Goal: Task Accomplishment & Management: Use online tool/utility

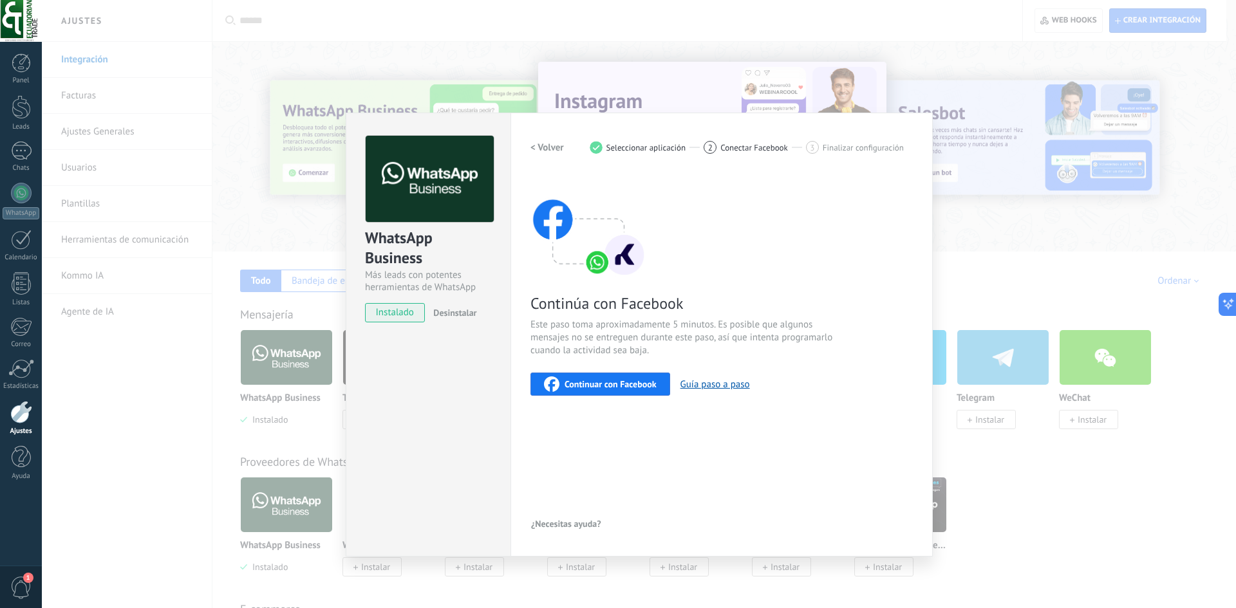
click at [602, 385] on span "Continuar con Facebook" at bounding box center [611, 384] width 92 height 9
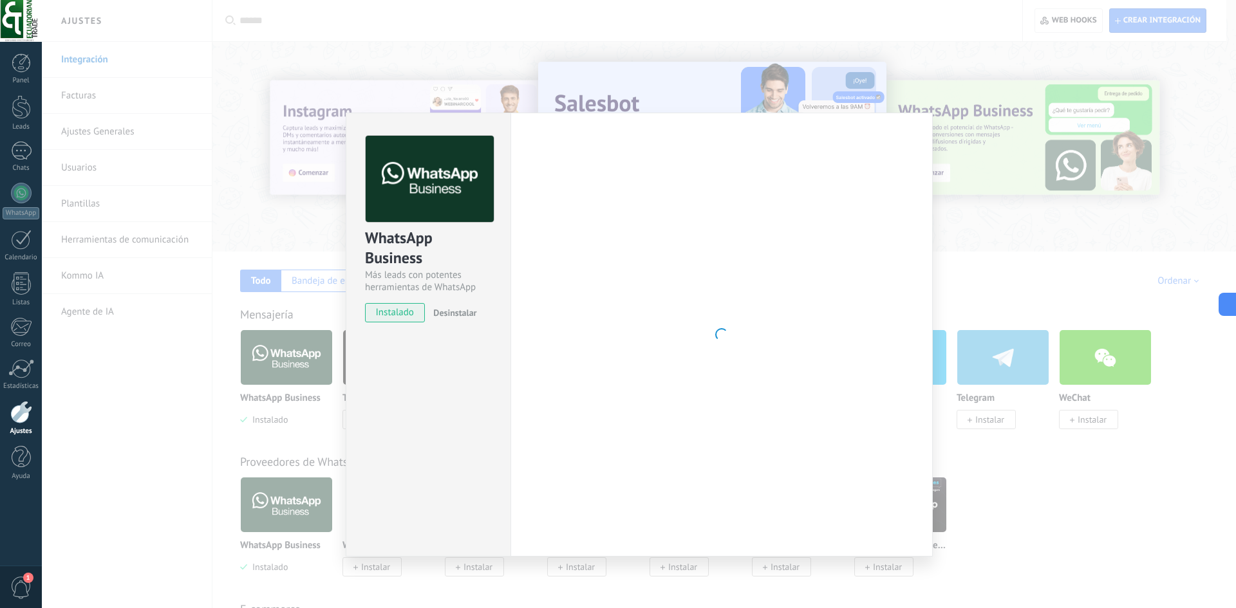
click at [1015, 207] on div "WhatsApp Business Más leads con potentes herramientas de WhatsApp instalado Des…" at bounding box center [639, 304] width 1194 height 608
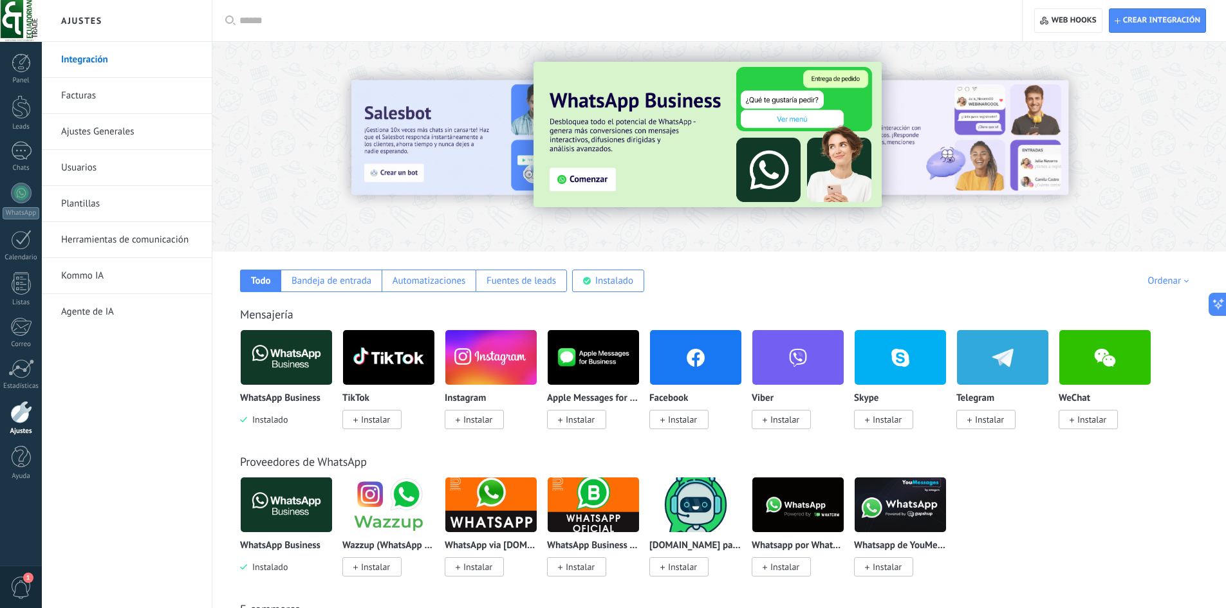
click at [811, 518] on img at bounding box center [798, 505] width 91 height 62
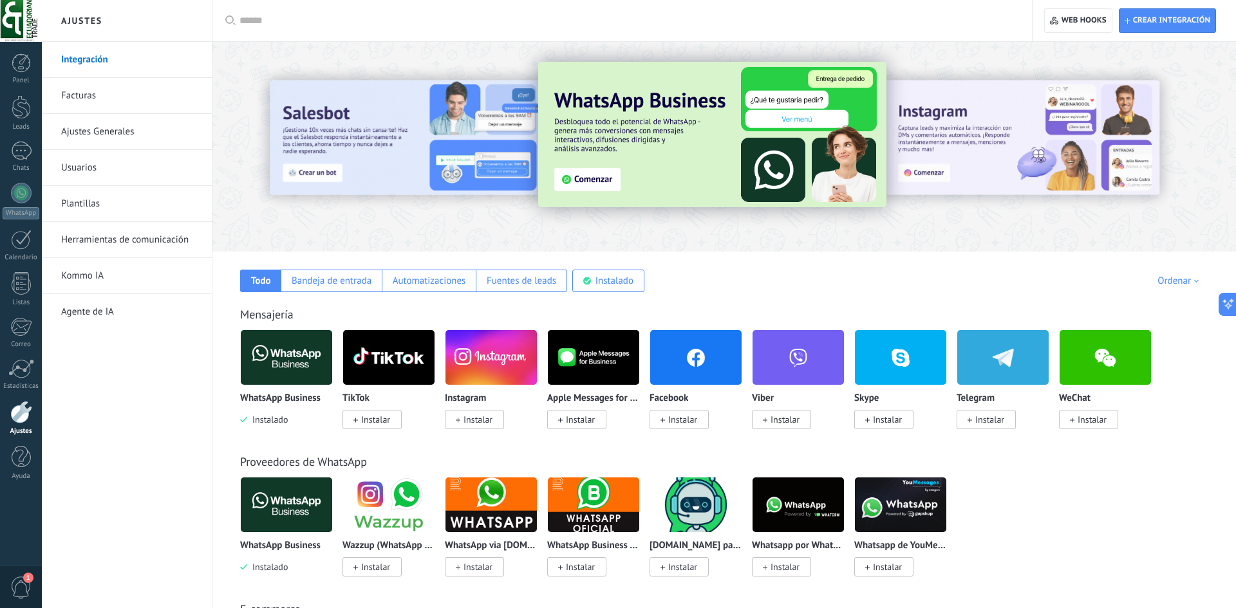
click at [811, 515] on body ".abccls-1,.abccls-2{fill-rule:evenodd}.abccls-2{fill:#fff} .abfcls-1{fill:none}…" at bounding box center [618, 304] width 1236 height 608
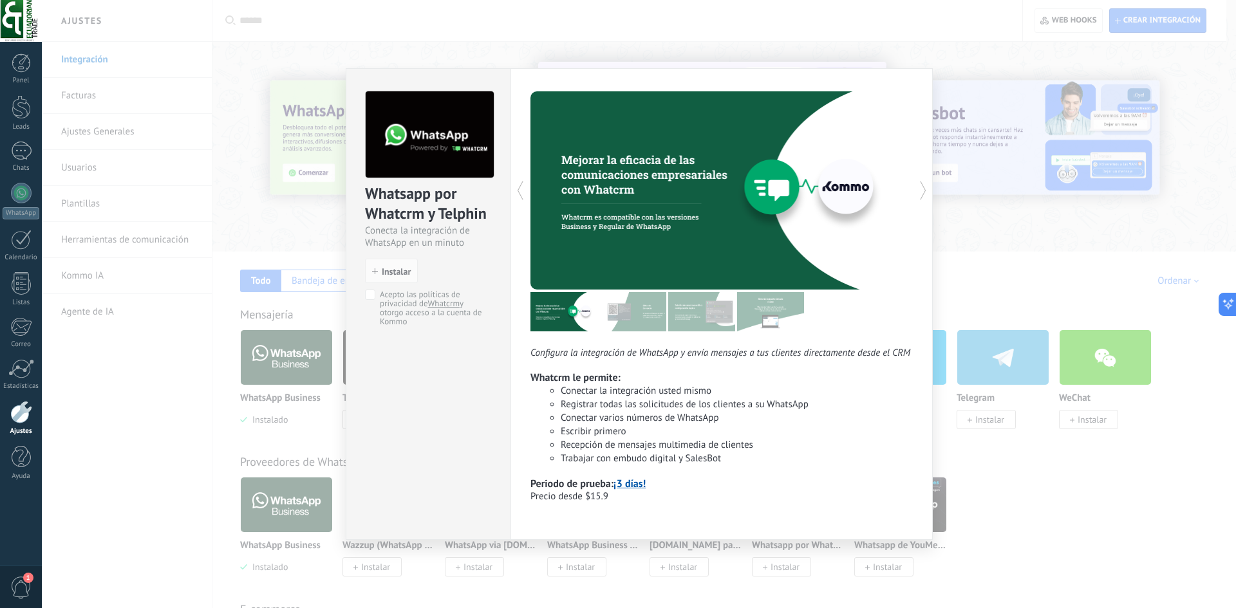
click at [1005, 444] on div "Whatsapp por Whatcrm y Telphin Conecta la integración de WhatsApp en un minuto …" at bounding box center [639, 304] width 1194 height 608
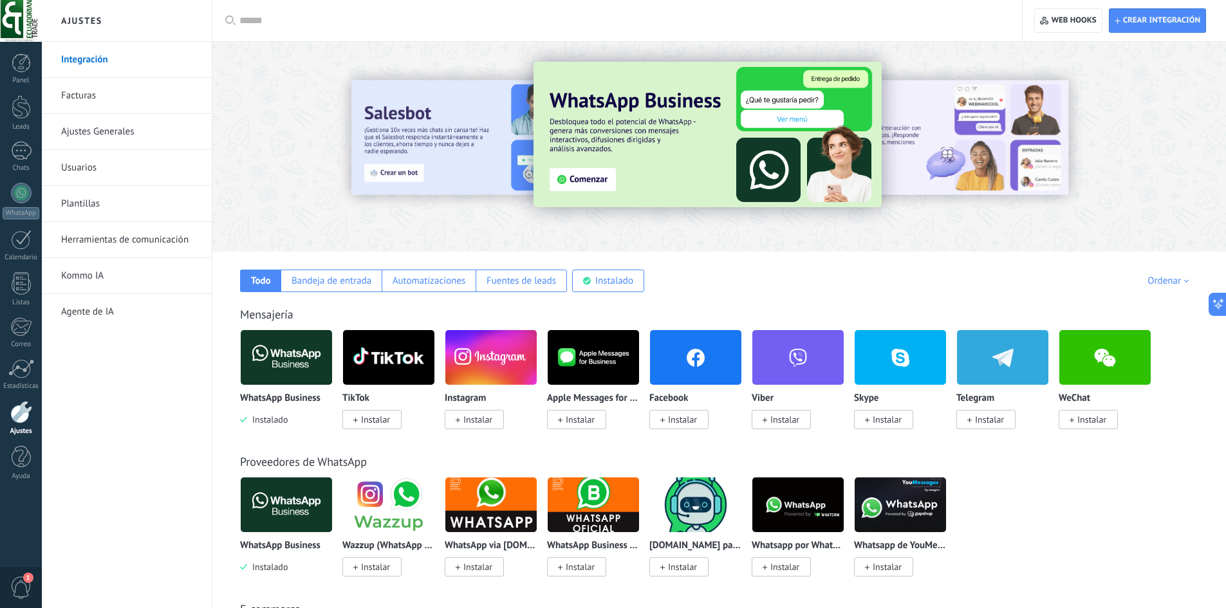
click at [587, 180] on img at bounding box center [708, 135] width 348 height 146
click at [681, 133] on body ".abccls-1,.abccls-2{fill-rule:evenodd}.abccls-2{fill:#fff} .abfcls-1{fill:none}…" at bounding box center [613, 304] width 1226 height 608
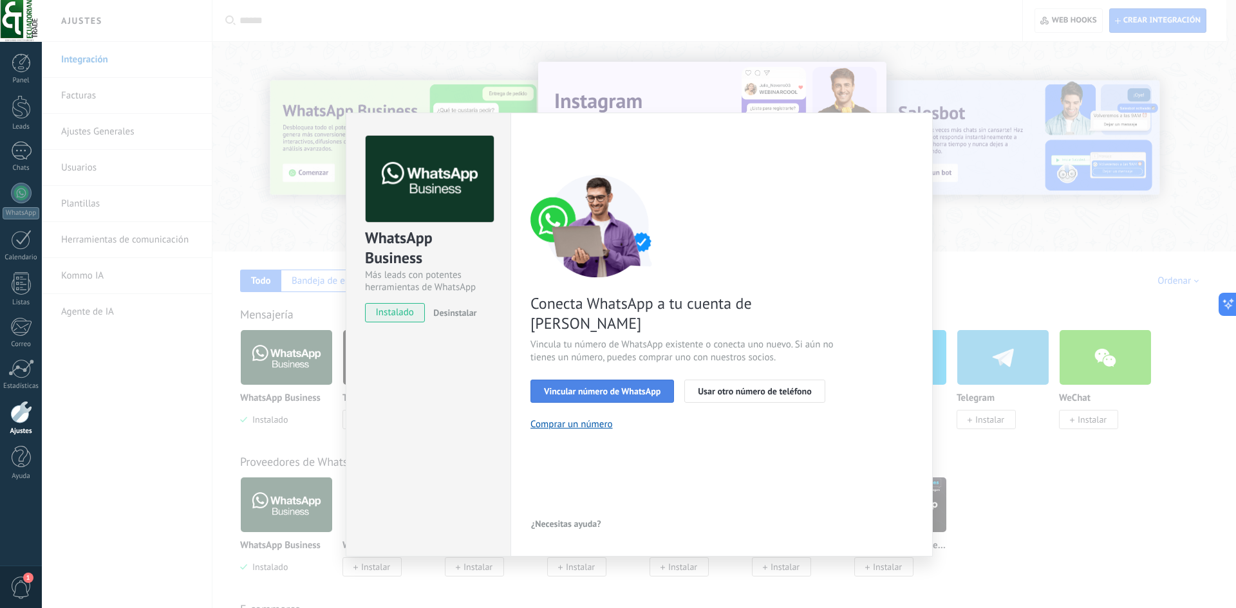
click at [618, 387] on span "Vincular número de WhatsApp" at bounding box center [602, 391] width 117 height 9
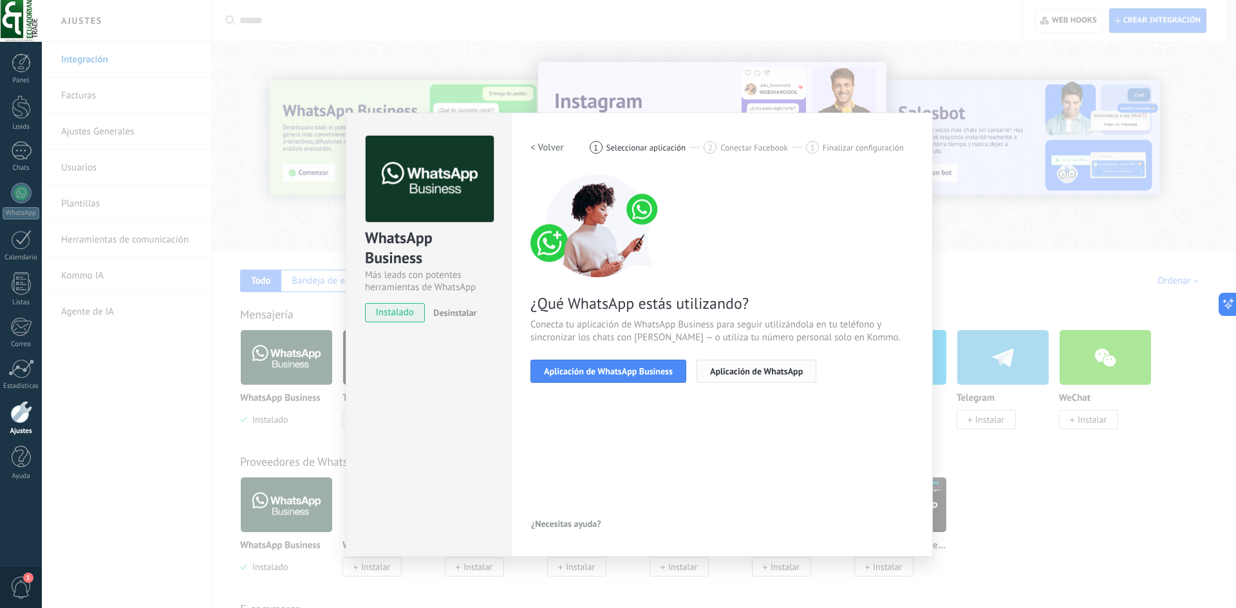
click at [727, 370] on span "Aplicación de WhatsApp" at bounding box center [756, 371] width 93 height 9
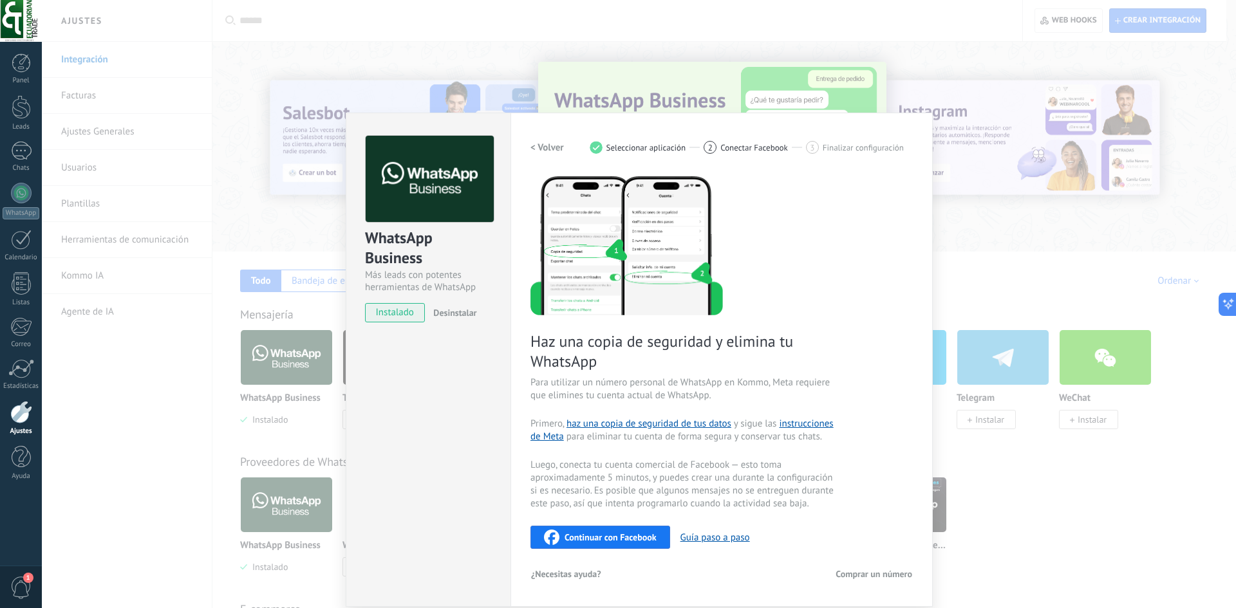
click at [867, 571] on span "Comprar un número" at bounding box center [874, 574] width 77 height 9
click at [390, 315] on span "instalado" at bounding box center [395, 312] width 59 height 19
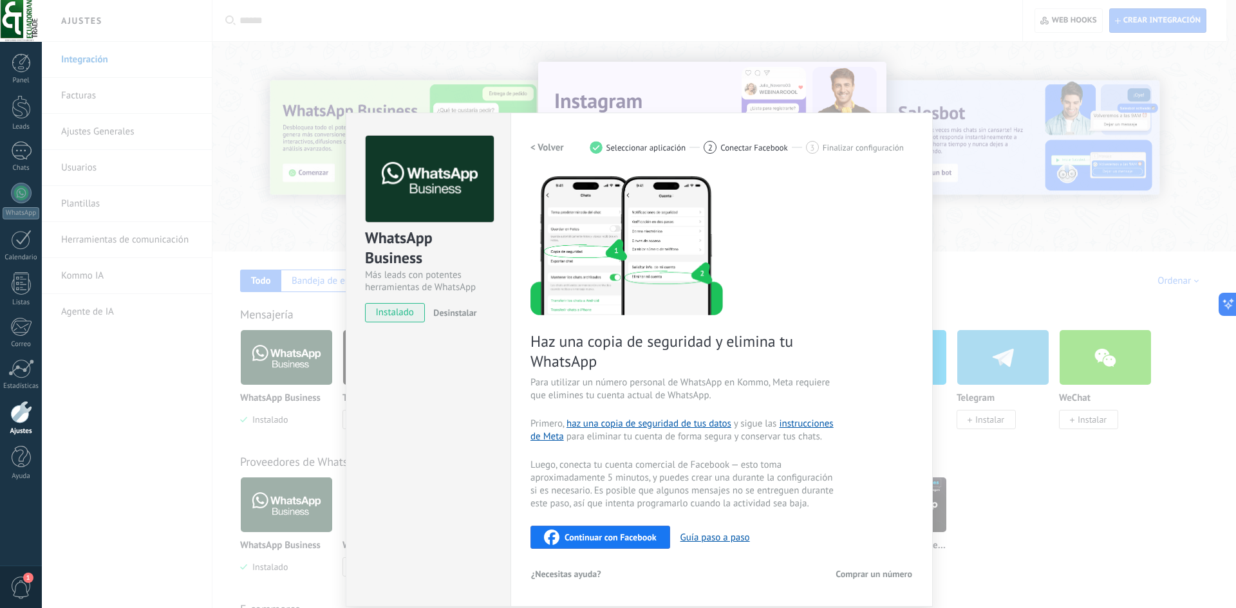
click at [1049, 216] on div "WhatsApp Business Más leads con potentes herramientas de WhatsApp instalado Des…" at bounding box center [639, 304] width 1194 height 608
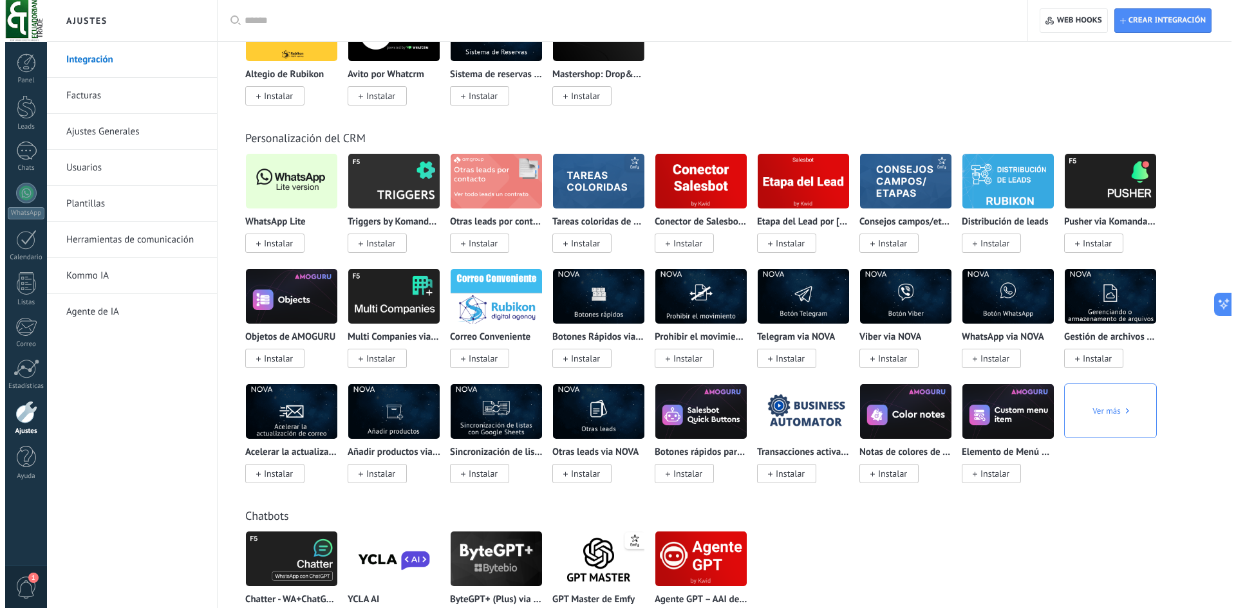
scroll to position [2253, 0]
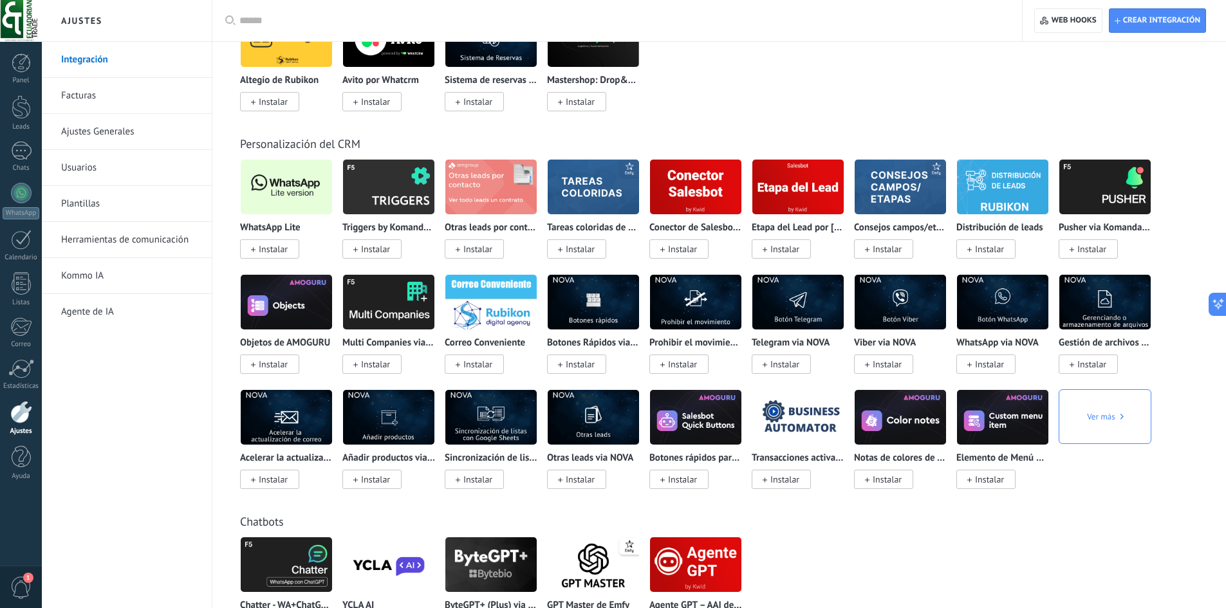
click at [293, 203] on img at bounding box center [286, 187] width 91 height 62
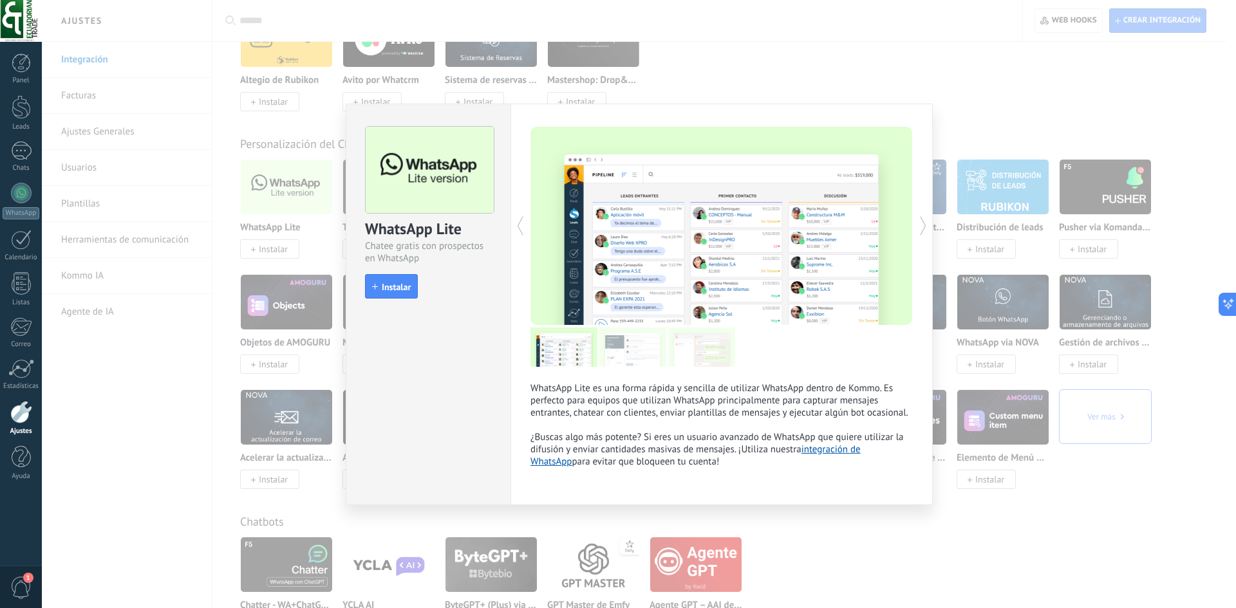
click at [861, 454] on link "integración de WhatsApp" at bounding box center [696, 456] width 330 height 24
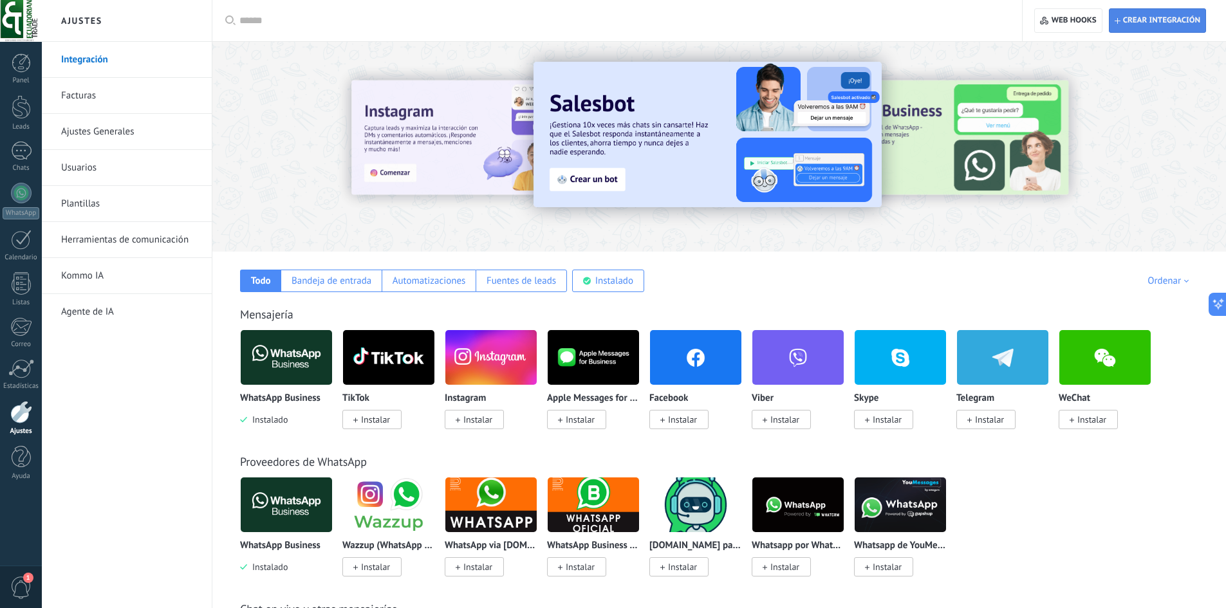
click at [1145, 18] on span "Crear integración" at bounding box center [1161, 20] width 77 height 10
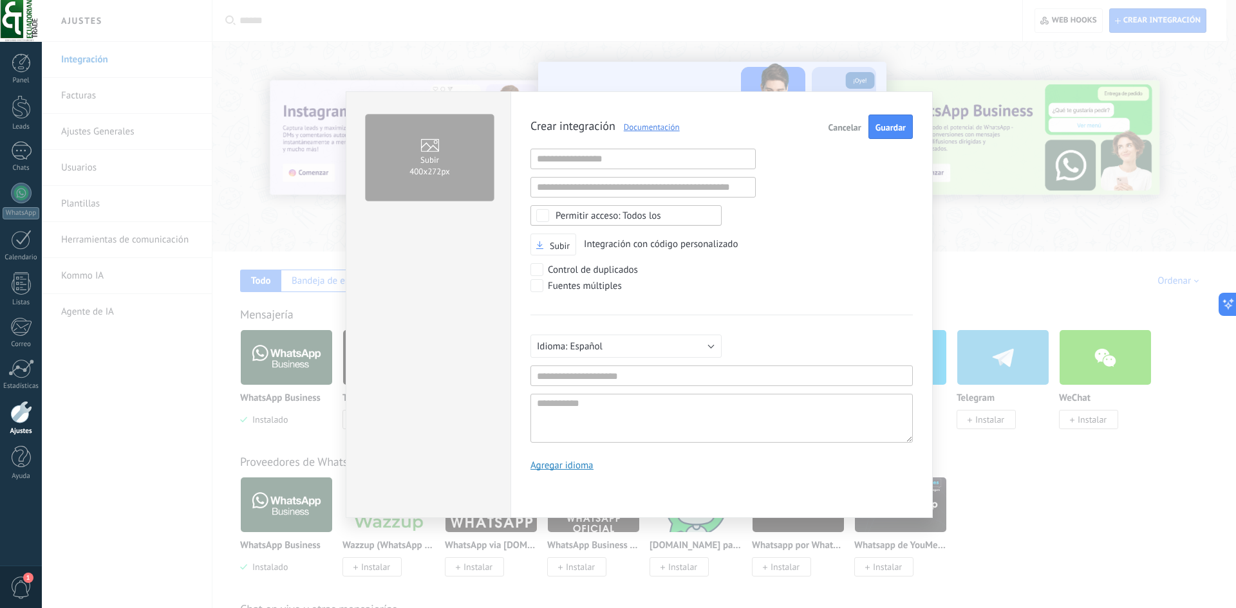
scroll to position [12, 0]
click at [1002, 236] on div "Subir 400х272px Crear integración Documentación Cancelar Guardar URL inválida U…" at bounding box center [639, 304] width 1194 height 608
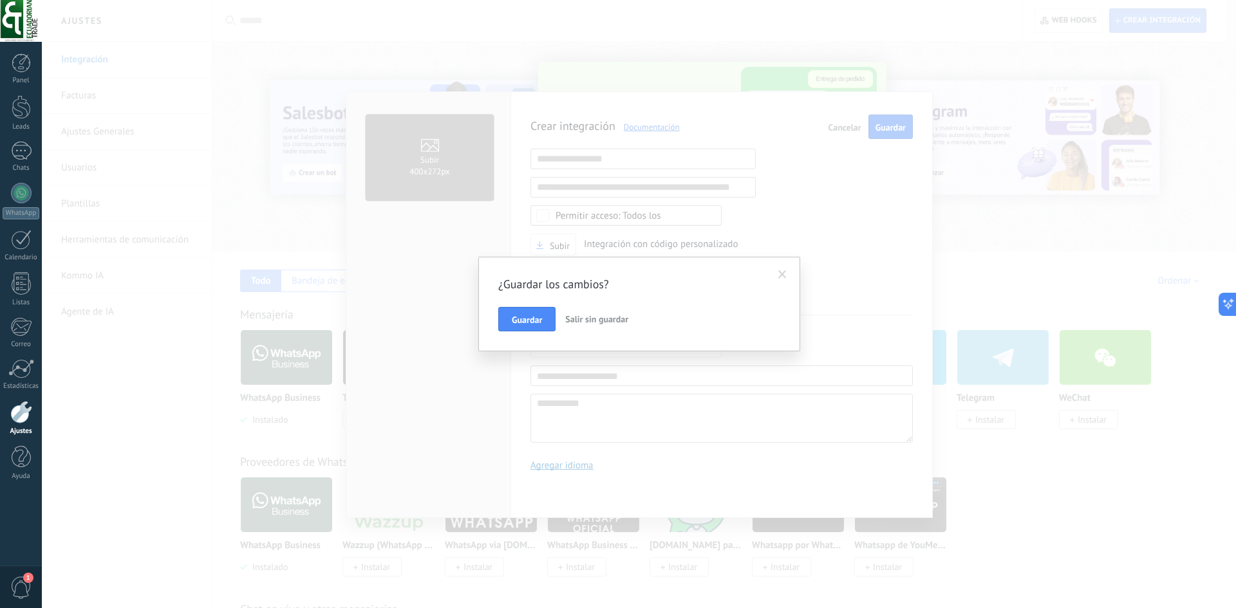
click at [1073, 349] on div "¿Guardar los cambios? Guardar Salir sin guardar" at bounding box center [639, 304] width 1194 height 608
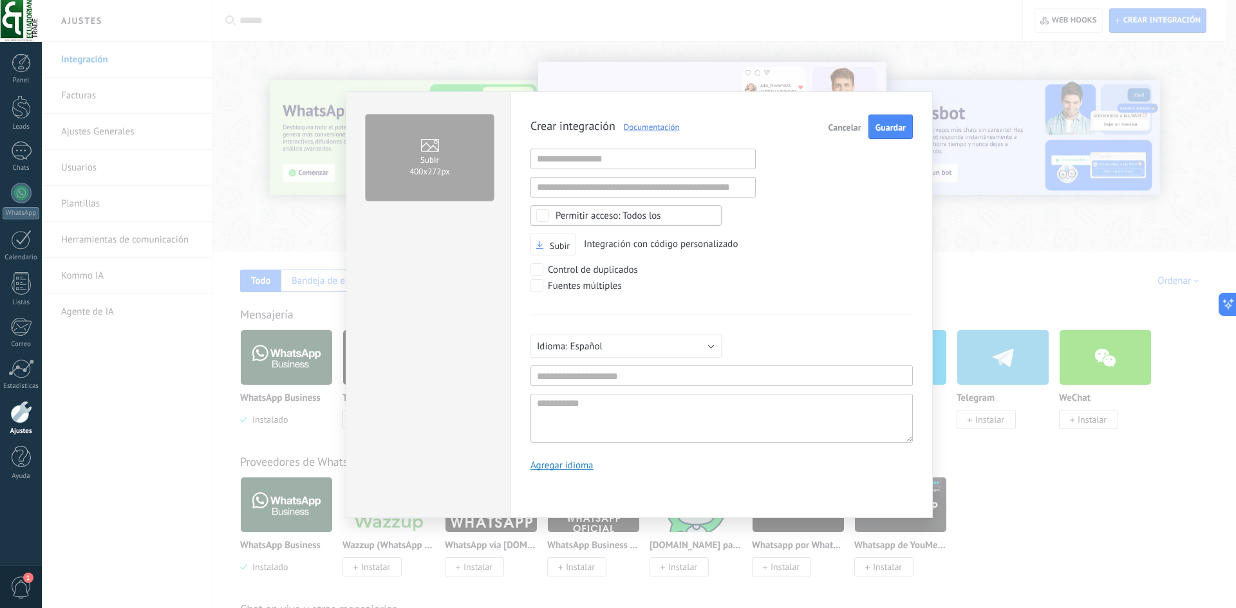
click at [655, 129] on link "Documentación" at bounding box center [647, 127] width 64 height 11
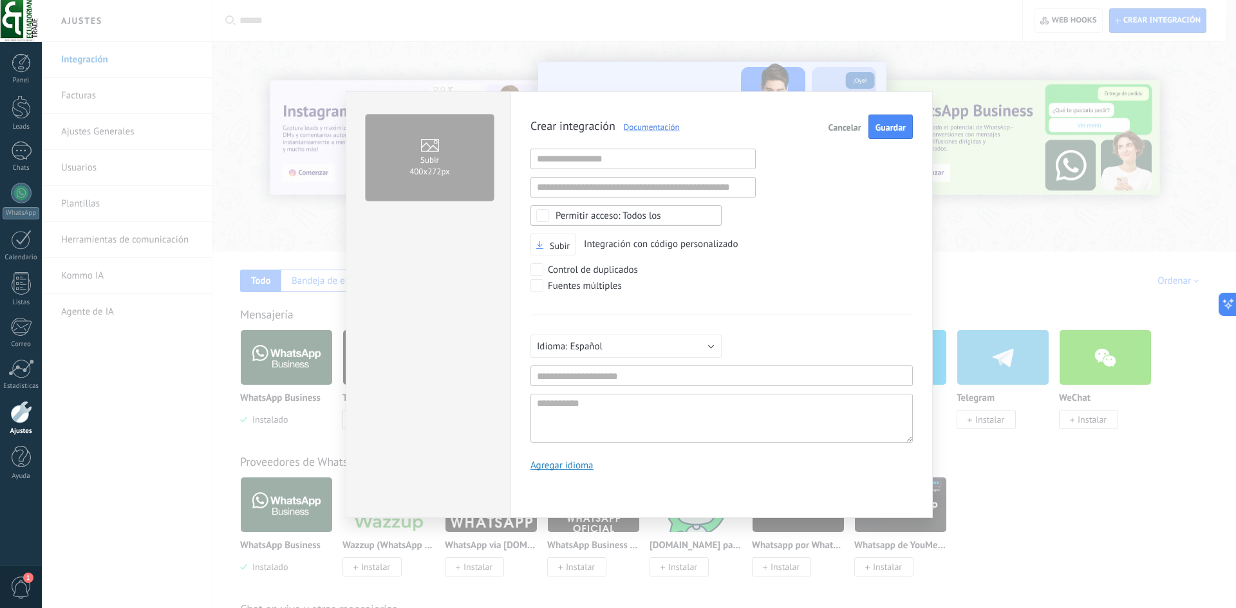
click at [835, 127] on span "Cancelar" at bounding box center [845, 127] width 33 height 9
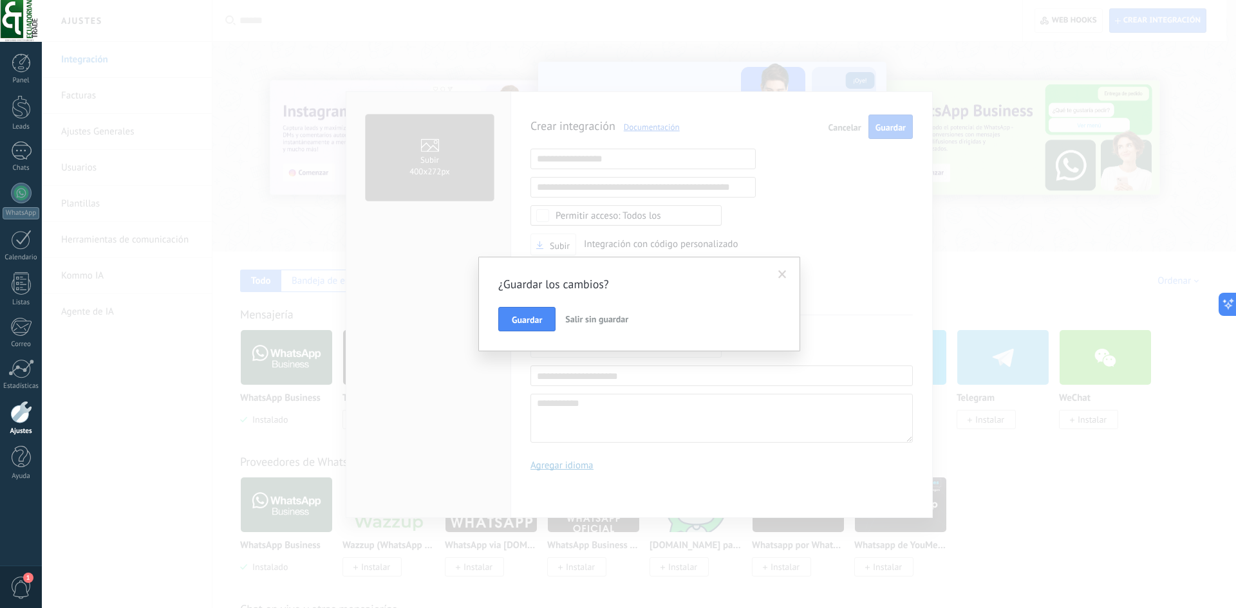
click at [607, 334] on div "¿Guardar los cambios? Guardar Salir sin guardar" at bounding box center [639, 304] width 322 height 95
click at [604, 319] on span "Salir sin guardar" at bounding box center [596, 320] width 63 height 12
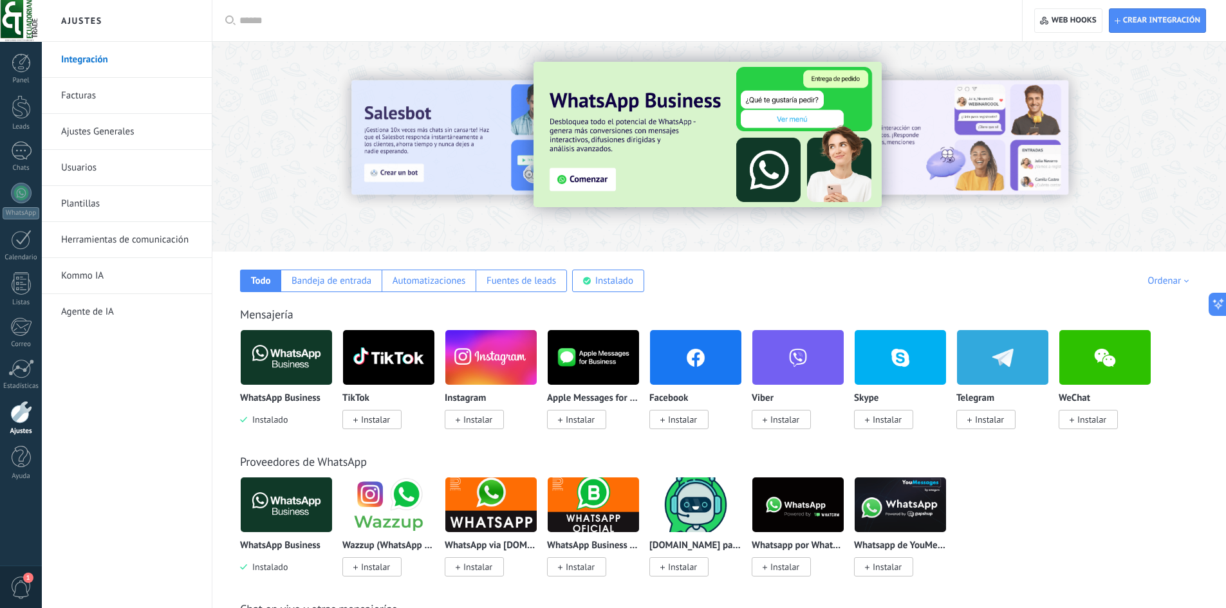
click at [277, 361] on img at bounding box center [286, 357] width 91 height 62
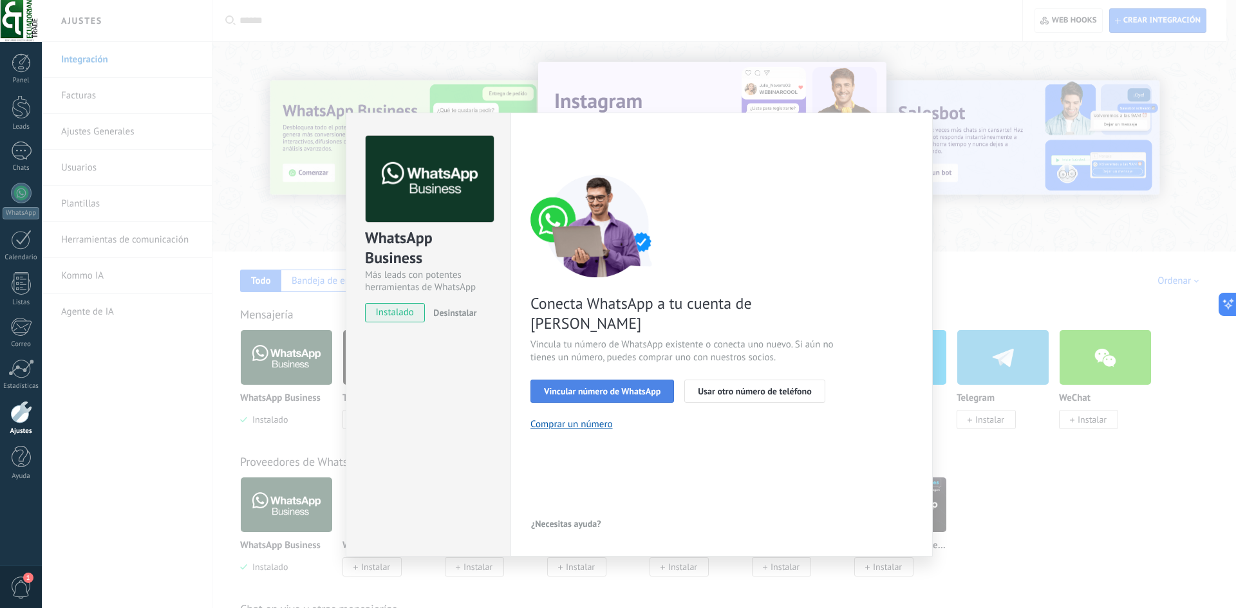
click at [580, 387] on span "Vincular número de WhatsApp" at bounding box center [602, 391] width 117 height 9
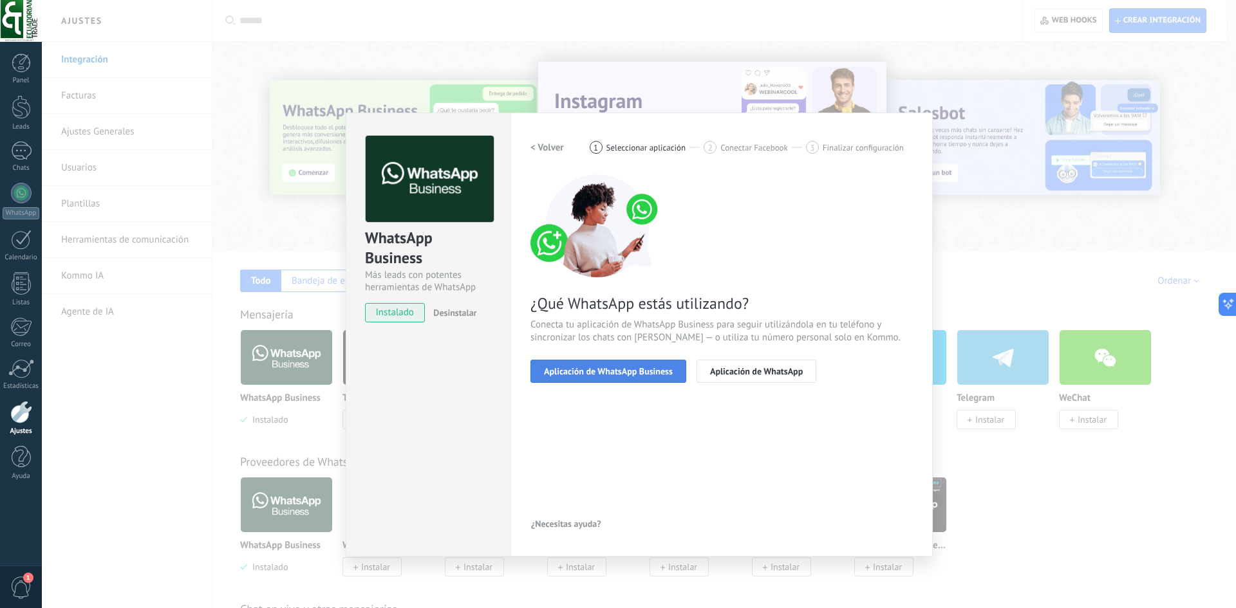
click at [657, 373] on span "Aplicación de WhatsApp Business" at bounding box center [608, 371] width 129 height 9
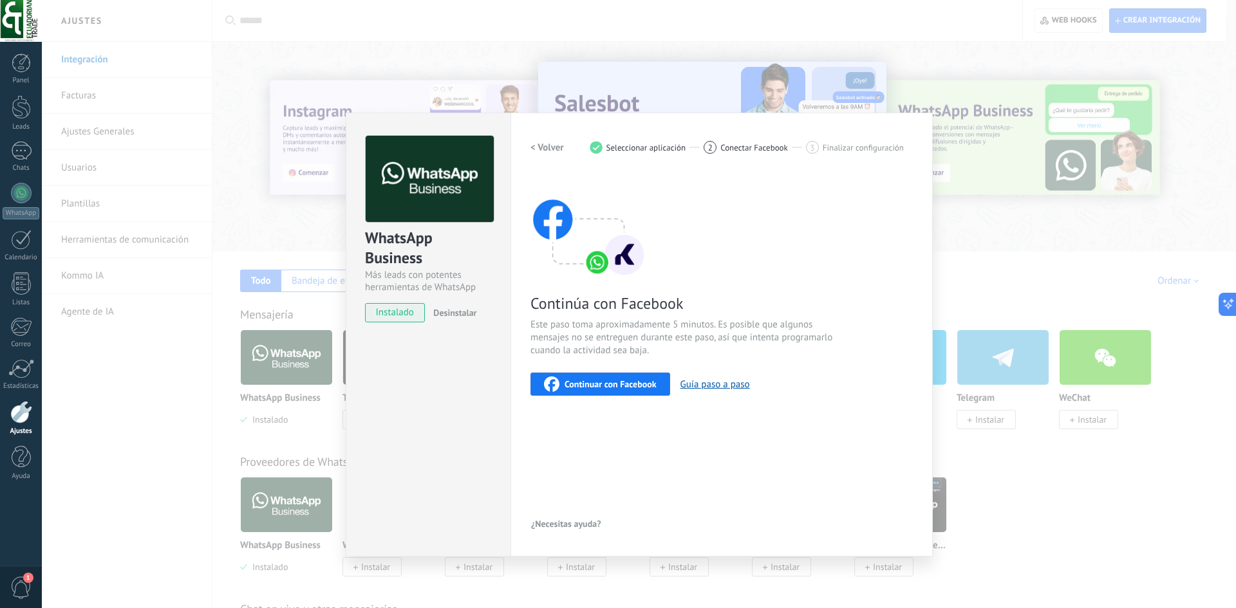
click at [651, 384] on span "Continuar con Facebook" at bounding box center [611, 384] width 92 height 9
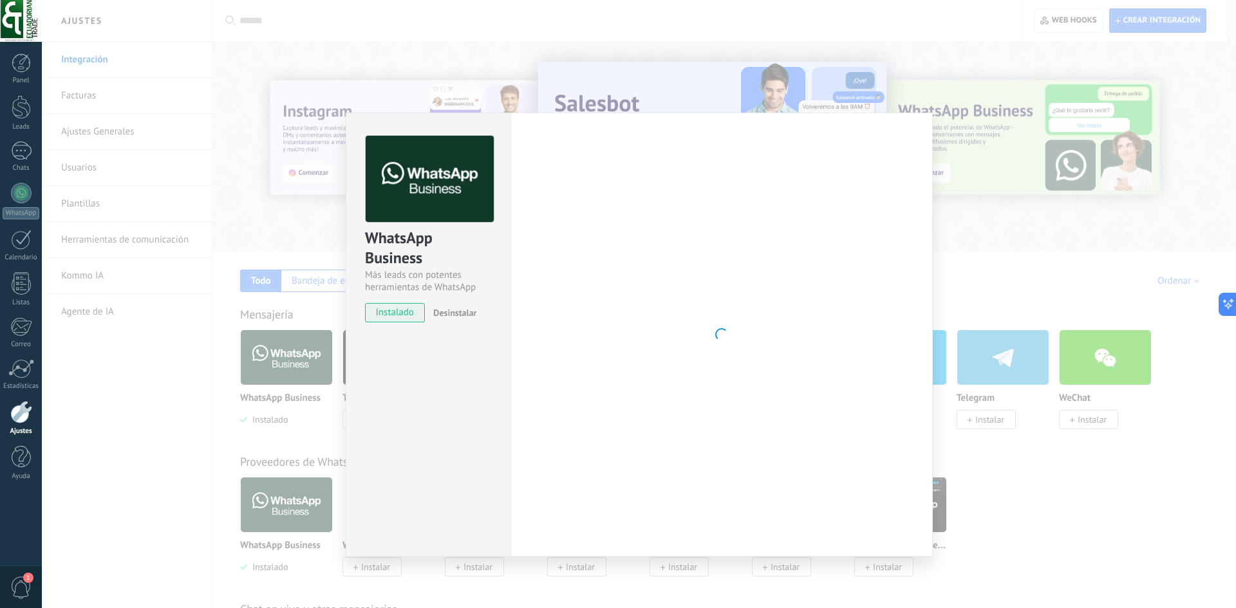
drag, startPoint x: 1062, startPoint y: 196, endPoint x: 982, endPoint y: 220, distance: 84.1
click at [1062, 196] on div "WhatsApp Business Más leads con potentes herramientas de WhatsApp instalado Des…" at bounding box center [639, 304] width 1194 height 608
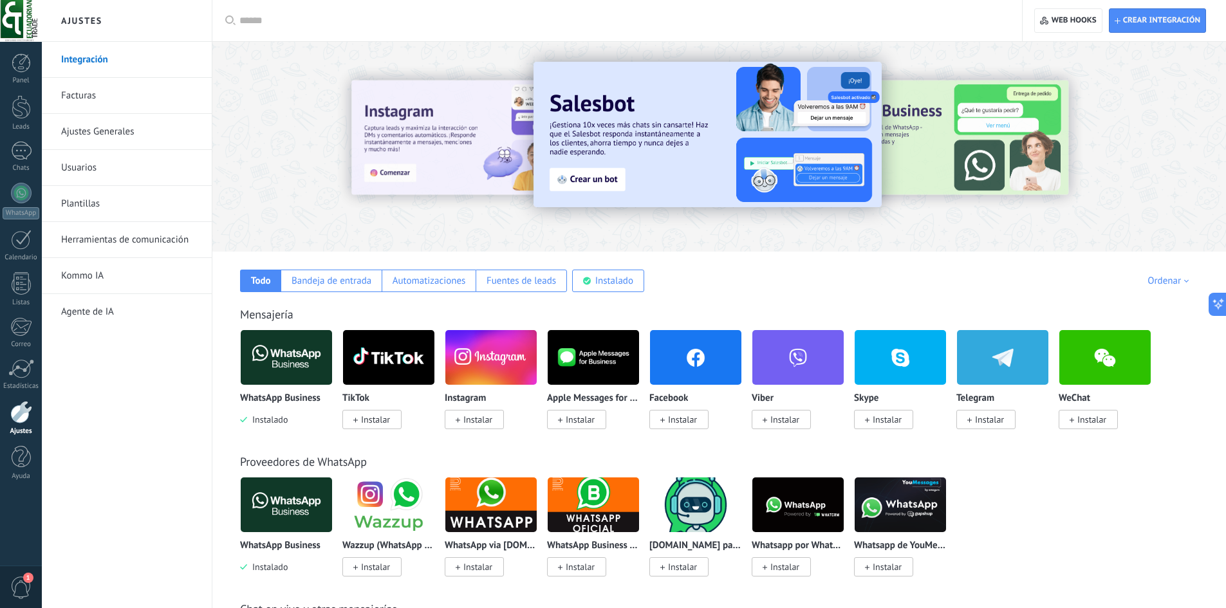
click at [316, 352] on img at bounding box center [286, 357] width 91 height 62
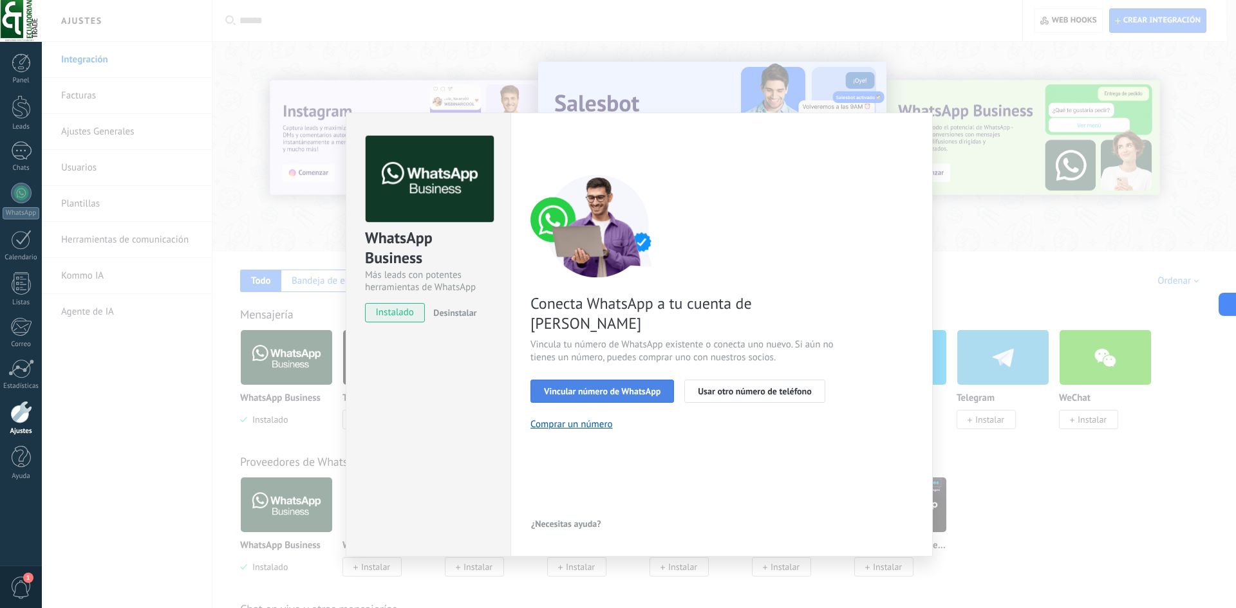
click at [651, 387] on span "Vincular número de WhatsApp" at bounding box center [602, 391] width 117 height 9
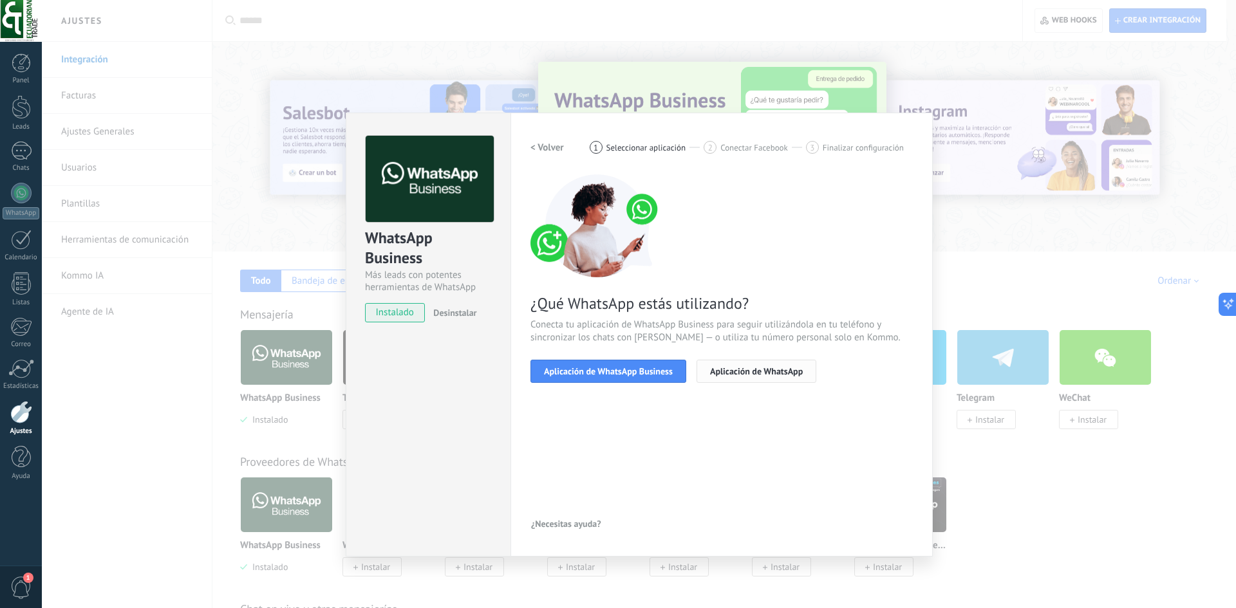
click at [738, 375] on span "Aplicación de WhatsApp" at bounding box center [756, 371] width 93 height 9
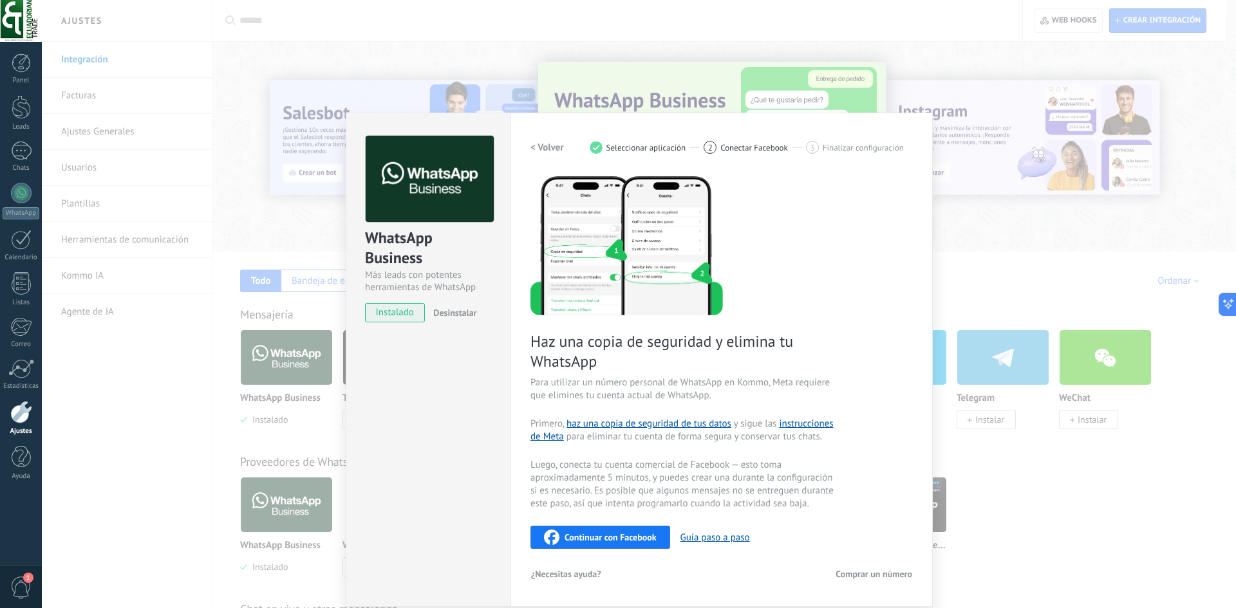
click at [624, 545] on button "Continuar con Facebook" at bounding box center [601, 537] width 140 height 23
click at [1053, 261] on div "WhatsApp Business Más leads con potentes herramientas de WhatsApp instalado Des…" at bounding box center [639, 304] width 1194 height 608
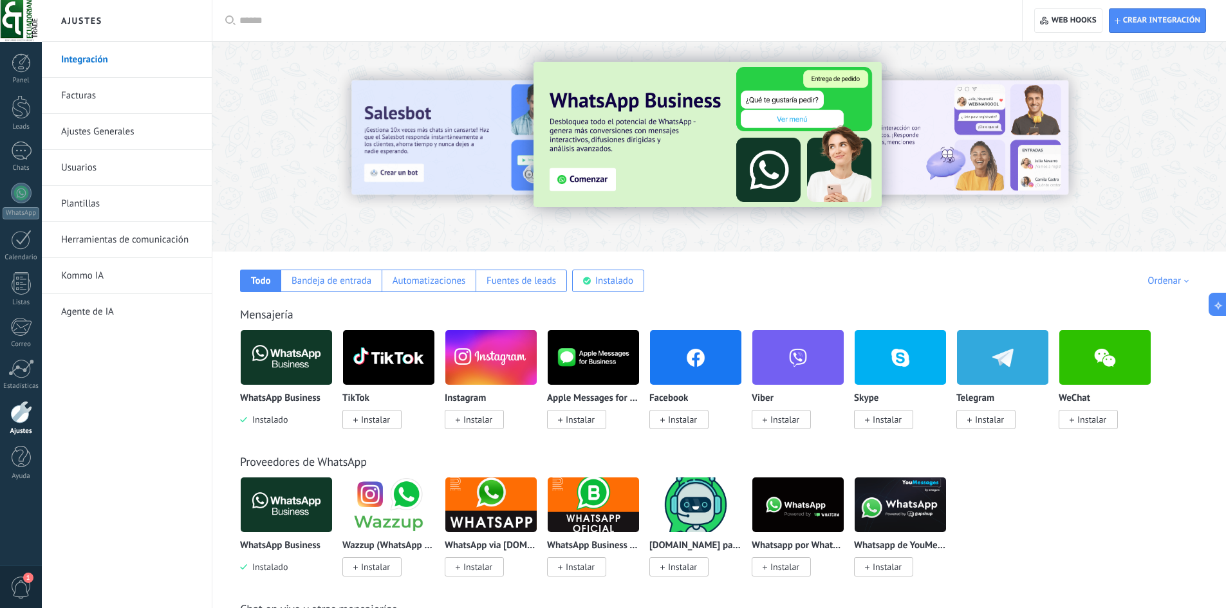
click at [283, 365] on img at bounding box center [286, 357] width 91 height 62
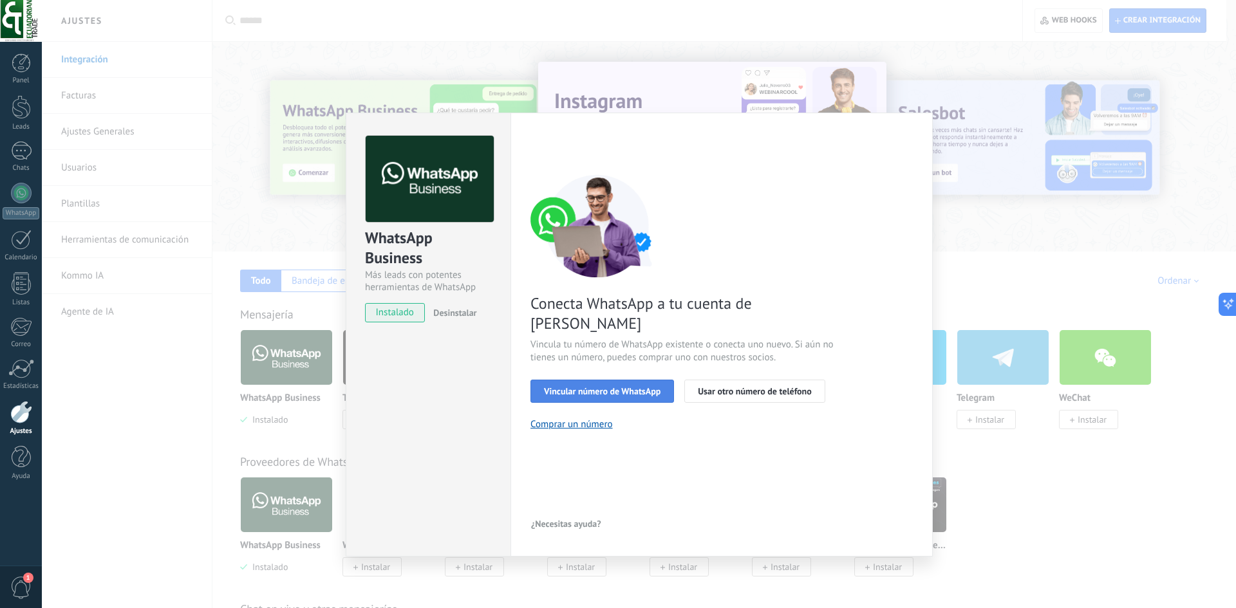
click at [563, 380] on button "Vincular número de WhatsApp" at bounding box center [603, 391] width 144 height 23
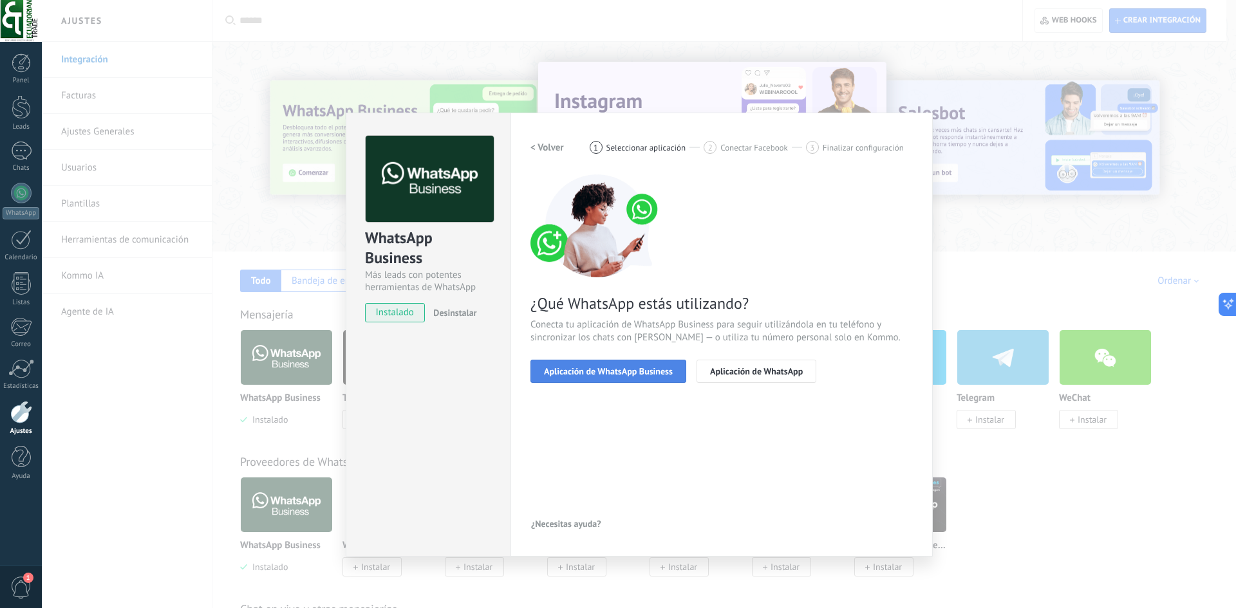
click at [659, 376] on span "Aplicación de WhatsApp Business" at bounding box center [608, 371] width 129 height 9
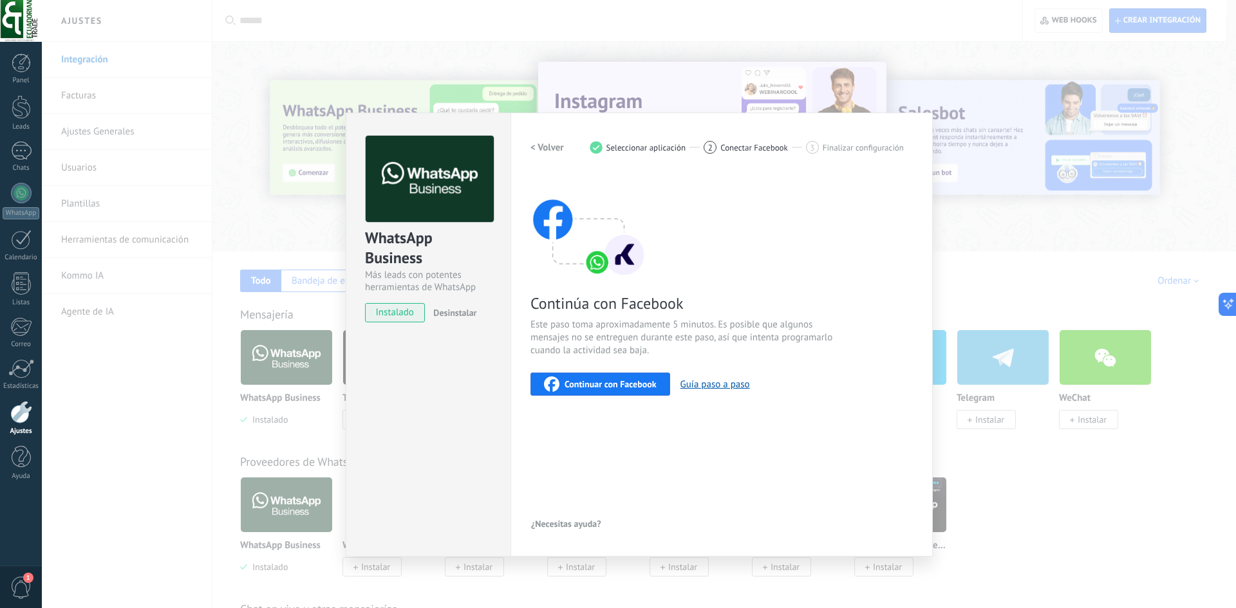
click at [645, 382] on span "Continuar con Facebook" at bounding box center [611, 384] width 92 height 9
